Goal: Task Accomplishment & Management: Manage account settings

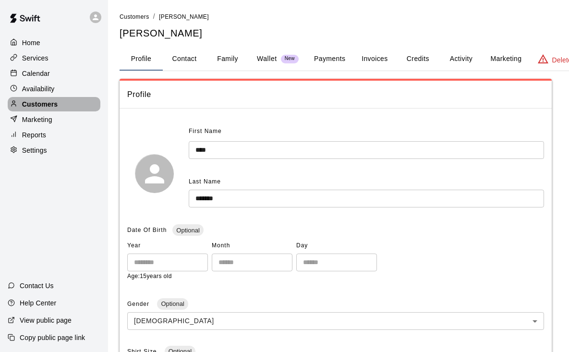
click at [64, 105] on div "Customers" at bounding box center [54, 104] width 93 height 14
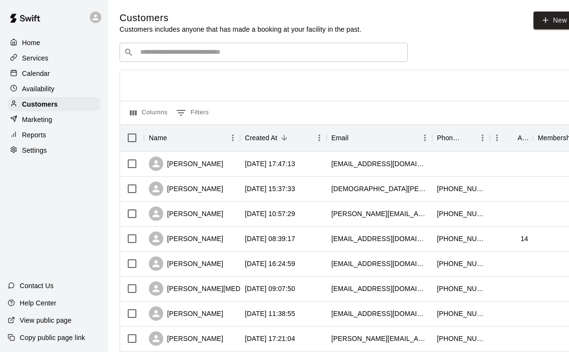
click at [250, 52] on input "Search customers by name or email" at bounding box center [270, 53] width 266 height 10
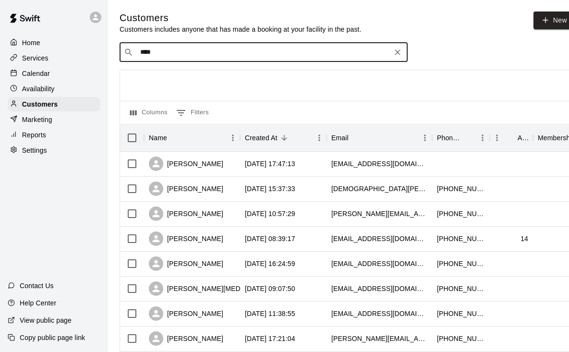
type input "*****"
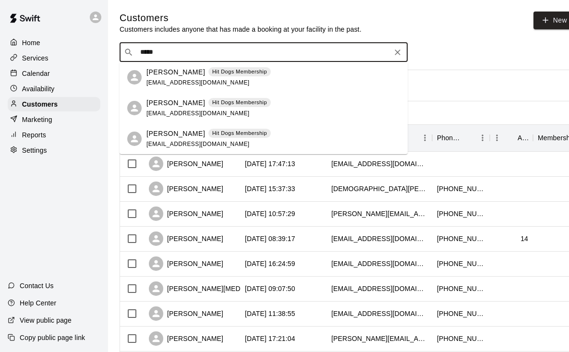
click at [181, 74] on p "Joseph Mazza" at bounding box center [175, 72] width 59 height 10
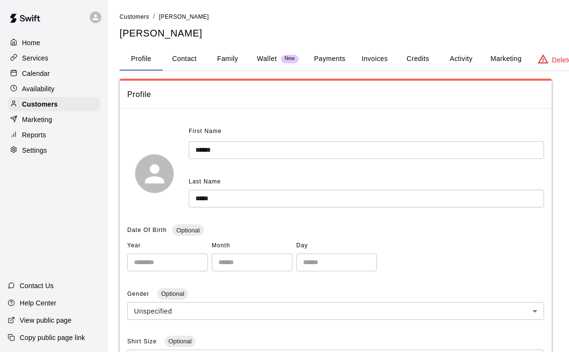
click at [223, 57] on button "Family" at bounding box center [227, 59] width 43 height 23
click at [235, 60] on button "Family" at bounding box center [227, 59] width 43 height 23
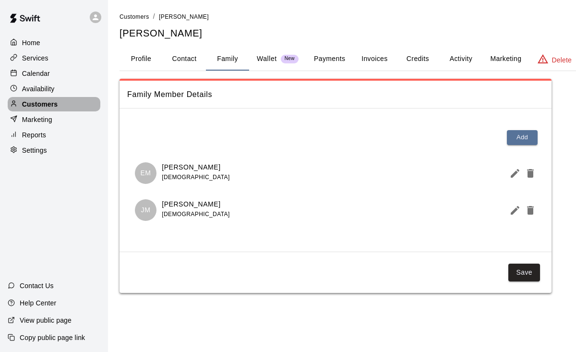
click at [65, 100] on div "Customers" at bounding box center [54, 104] width 93 height 14
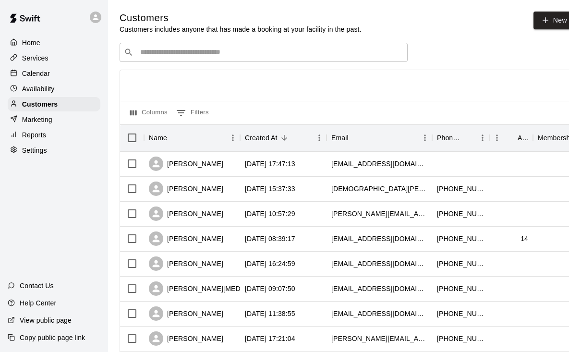
click at [241, 49] on input "Search customers by name or email" at bounding box center [270, 53] width 266 height 10
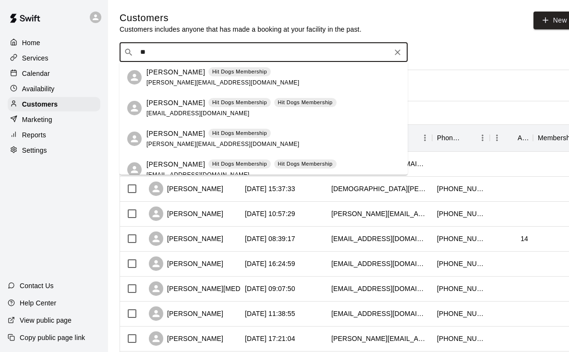
scroll to position [8, 0]
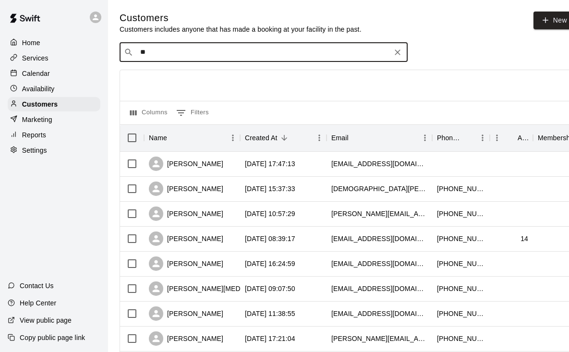
type input "*"
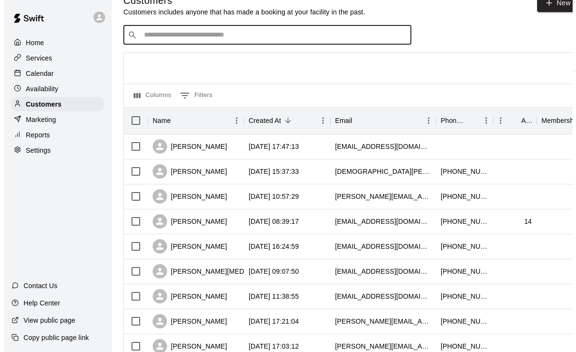
scroll to position [0, 0]
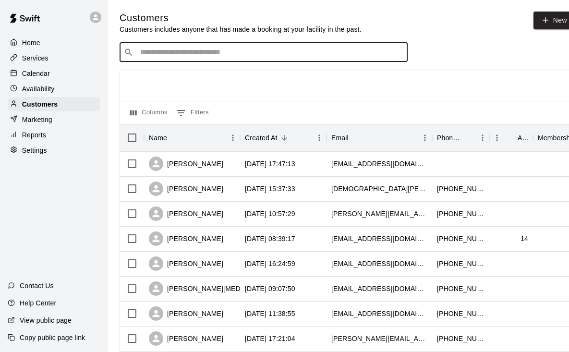
click at [194, 52] on input "Search customers by name or email" at bounding box center [270, 53] width 266 height 10
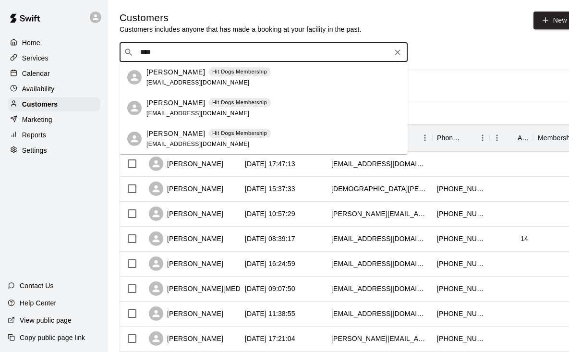
type input "*****"
click at [179, 115] on span "joemazza22@gmail.com" at bounding box center [197, 113] width 103 height 7
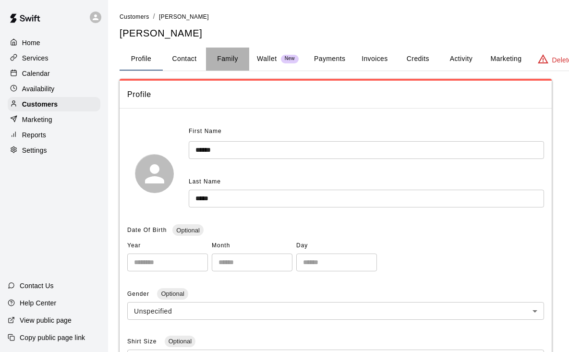
click at [236, 58] on button "Family" at bounding box center [227, 59] width 43 height 23
